Goal: Transaction & Acquisition: Download file/media

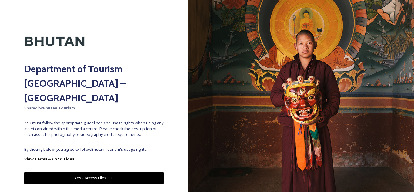
click at [100, 172] on button "Yes - Access Files" at bounding box center [93, 178] width 139 height 12
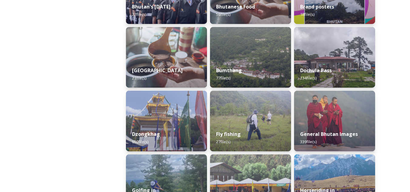
scroll to position [198, 0]
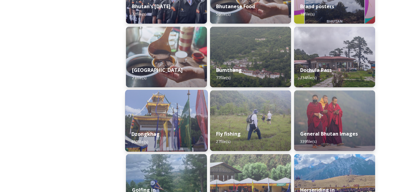
click at [162, 120] on img at bounding box center [166, 121] width 82 height 62
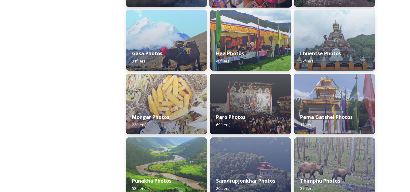
scroll to position [170, 0]
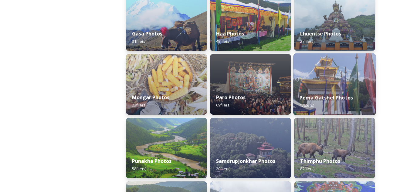
click at [330, 96] on strong "Pema Gatshel Photos" at bounding box center [325, 97] width 53 height 7
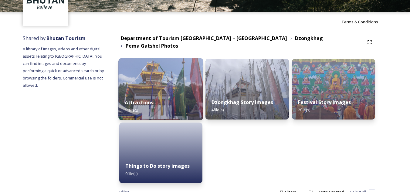
scroll to position [44, 0]
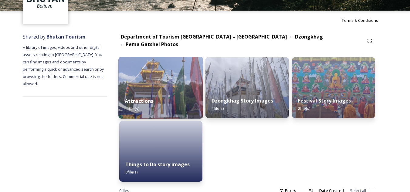
click at [162, 91] on div "Attractions 11 file(s)" at bounding box center [160, 105] width 85 height 28
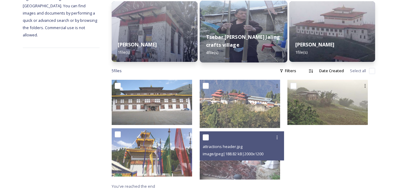
scroll to position [100, 0]
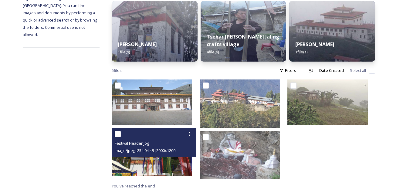
click at [183, 168] on img at bounding box center [152, 152] width 80 height 48
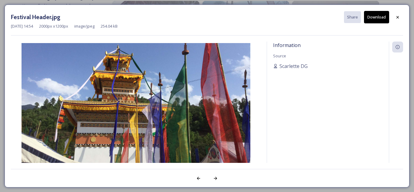
click at [379, 19] on button "Download" at bounding box center [376, 17] width 25 height 12
click at [398, 19] on icon at bounding box center [397, 17] width 5 height 5
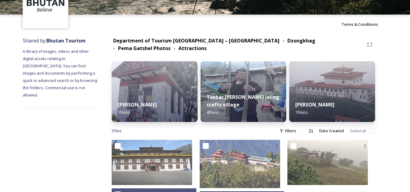
scroll to position [23, 0]
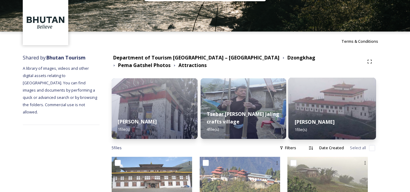
click at [320, 117] on div "[PERSON_NAME] 1 file(s)" at bounding box center [331, 126] width 87 height 28
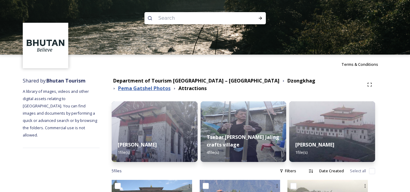
click at [170, 85] on strong "Pema Gatshel Photos" at bounding box center [144, 88] width 52 height 7
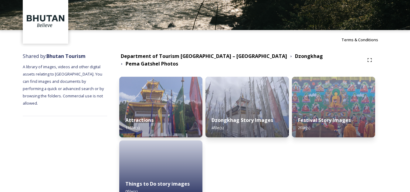
scroll to position [58, 0]
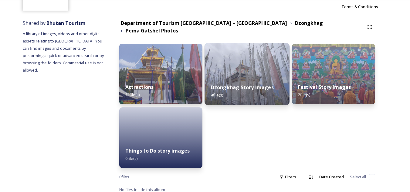
click at [251, 70] on img at bounding box center [246, 74] width 85 height 62
click at [253, 77] on div "Dzongkhag Story Images 4 file(s)" at bounding box center [246, 91] width 85 height 28
click at [266, 71] on img at bounding box center [246, 74] width 85 height 62
